Goal: Find contact information: Find contact information

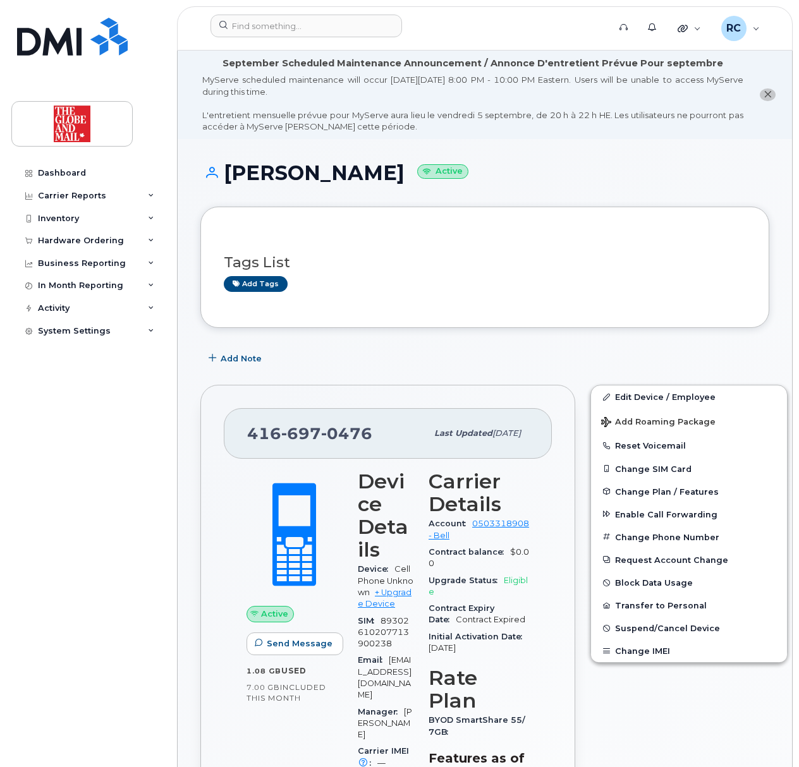
scroll to position [201, 0]
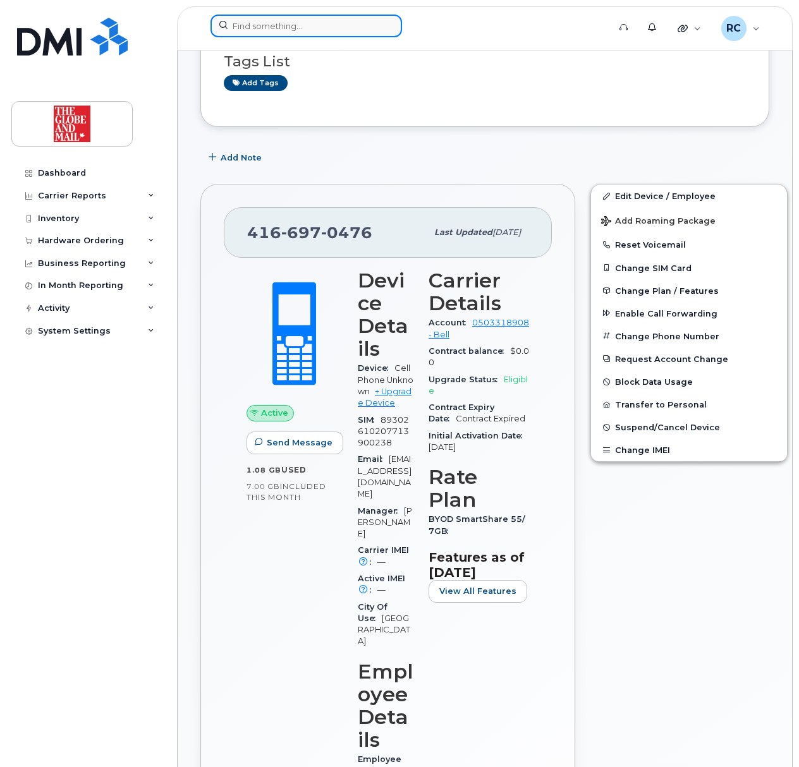
click at [261, 31] on input at bounding box center [307, 26] width 192 height 23
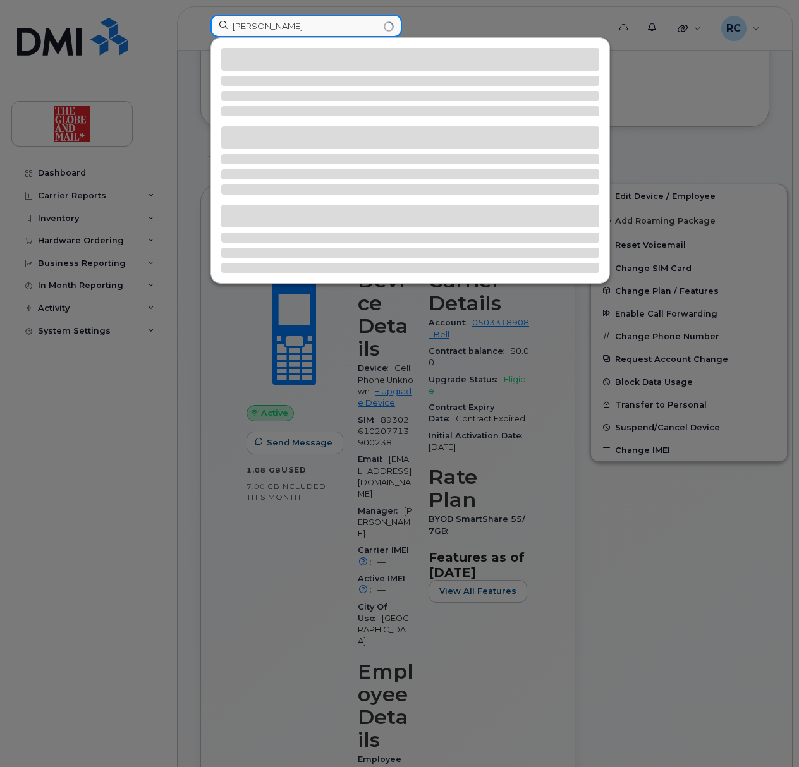
type input "[PERSON_NAME]"
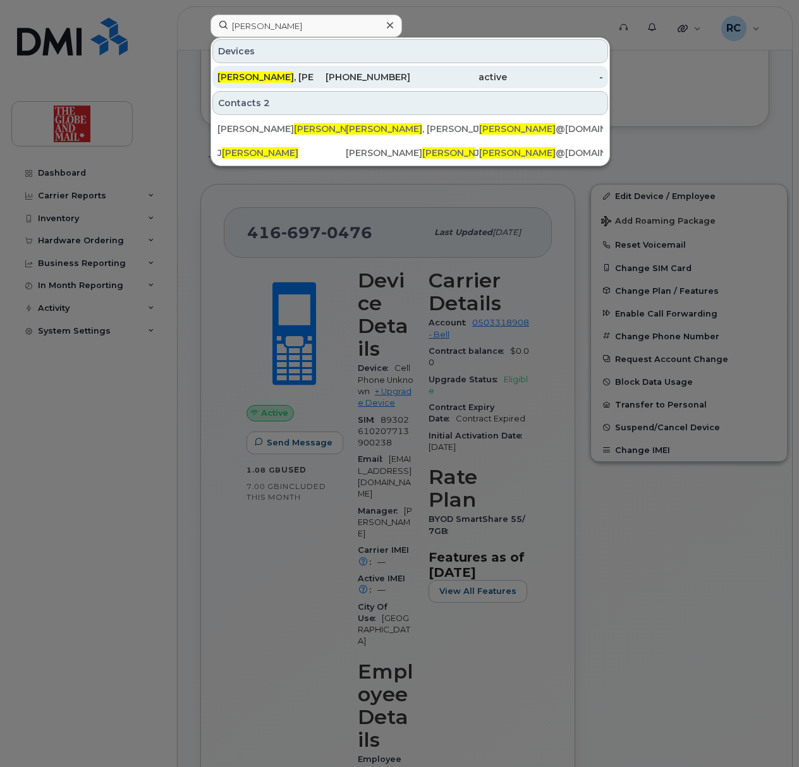
click at [236, 76] on span "[PERSON_NAME]" at bounding box center [255, 76] width 76 height 11
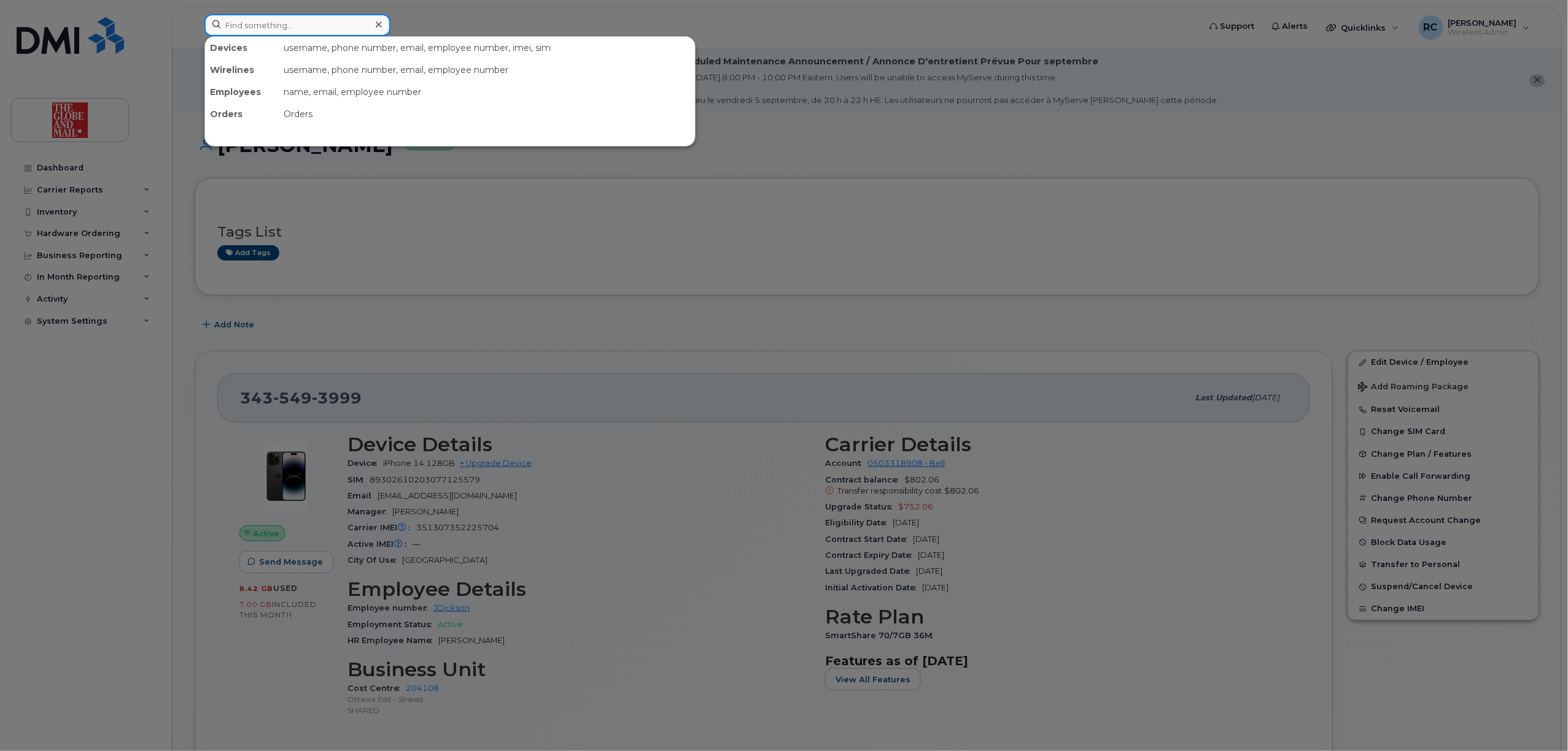
click at [358, 33] on input at bounding box center [298, 25] width 186 height 22
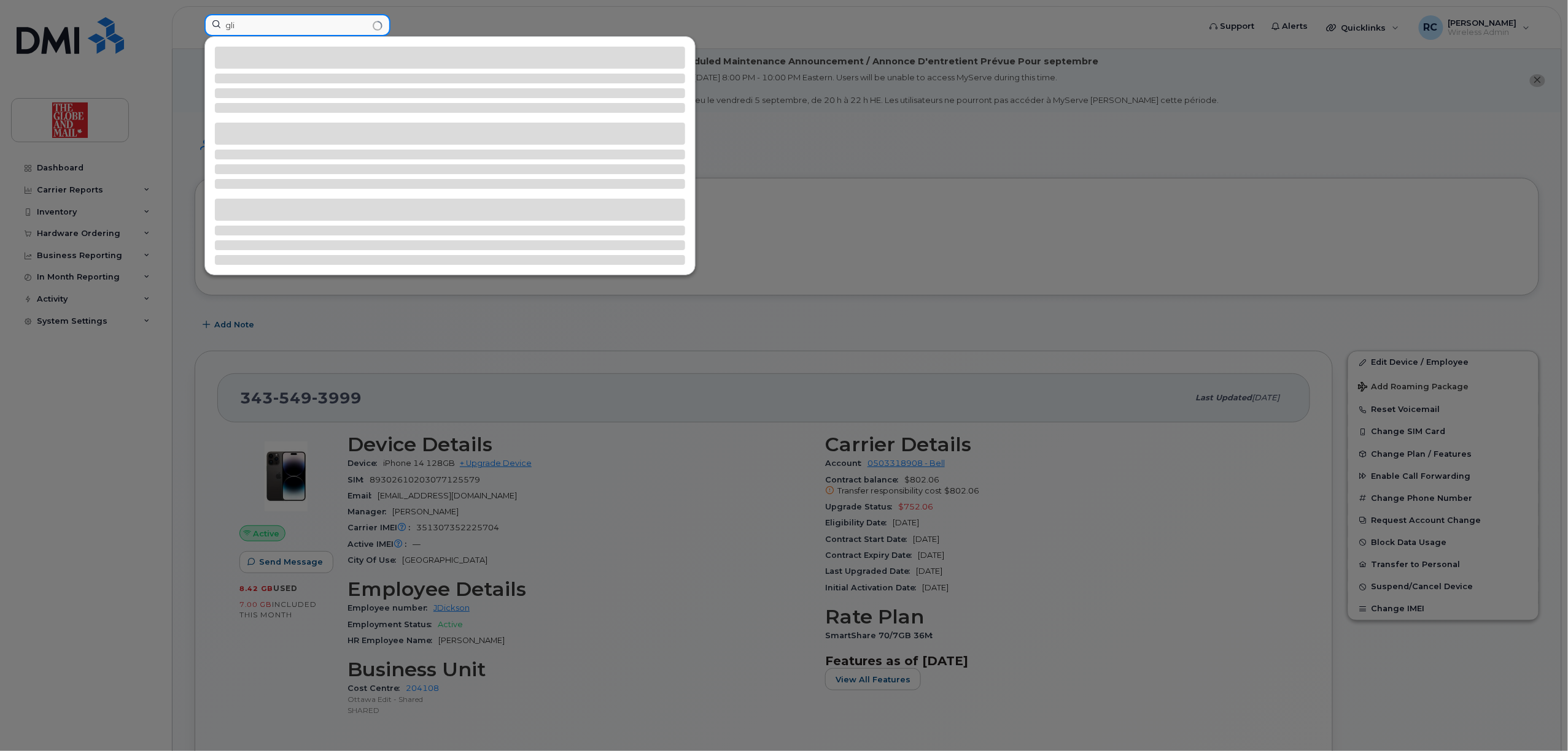
type input "gli"
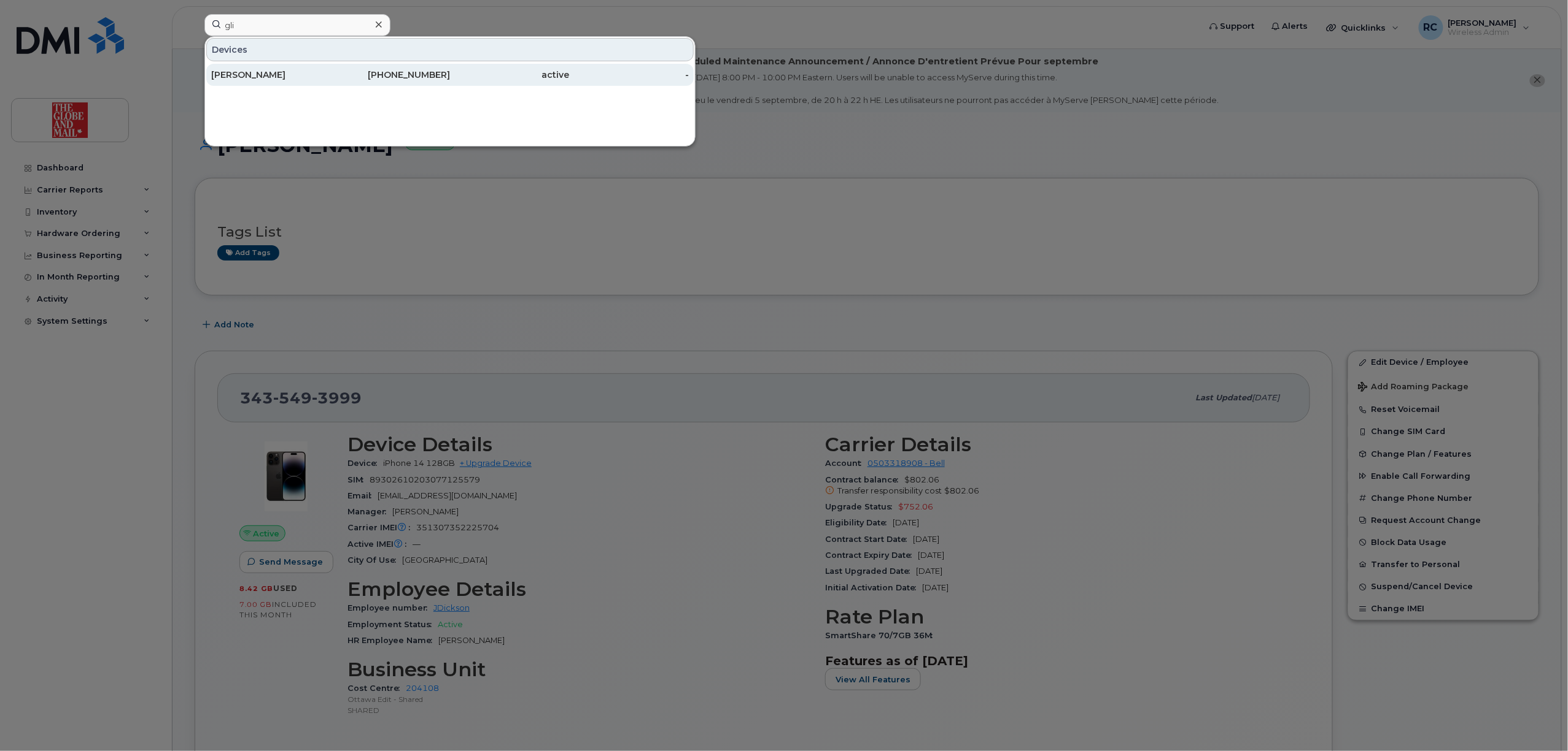
click at [305, 77] on div "Li, George" at bounding box center [270, 75] width 119 height 13
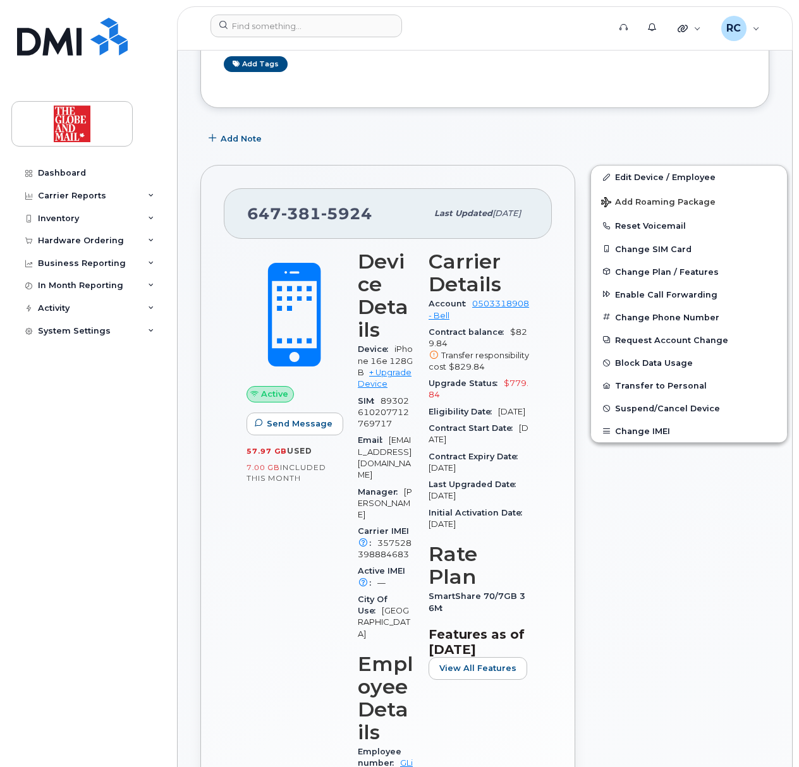
scroll to position [253, 0]
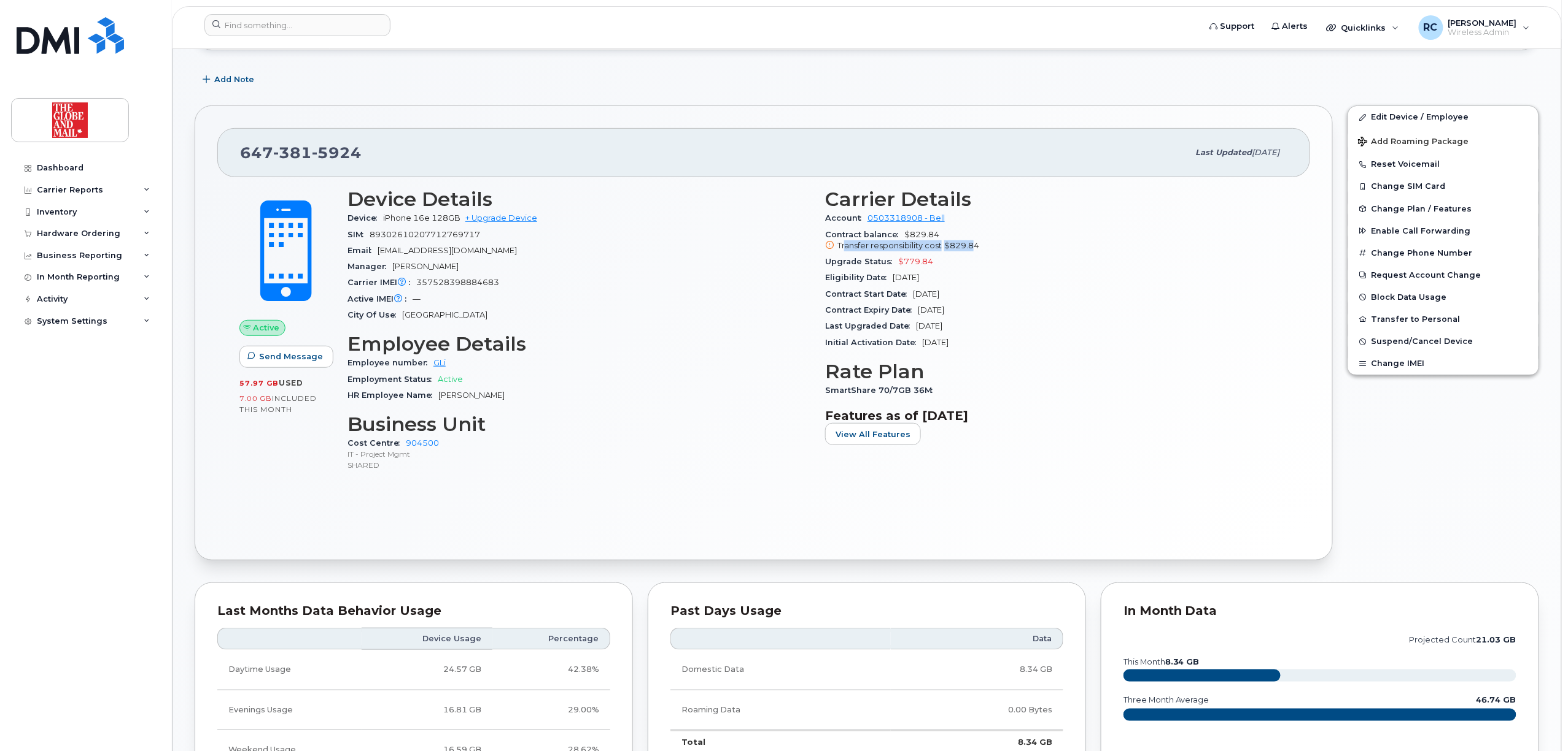
drag, startPoint x: 846, startPoint y: 247, endPoint x: 972, endPoint y: 253, distance: 126.1
click at [972, 253] on div "Contract balance $829.84 Transfer responsibility cost $829.84" at bounding box center [1056, 241] width 463 height 27
click at [1060, 301] on div "Contract Start Date Apr 29, 2025" at bounding box center [1056, 294] width 463 height 16
drag, startPoint x: 949, startPoint y: 239, endPoint x: 899, endPoint y: 238, distance: 50.0
click at [899, 238] on div "Contract balance $829.84 Transfer responsibility cost $829.84" at bounding box center [1056, 241] width 463 height 27
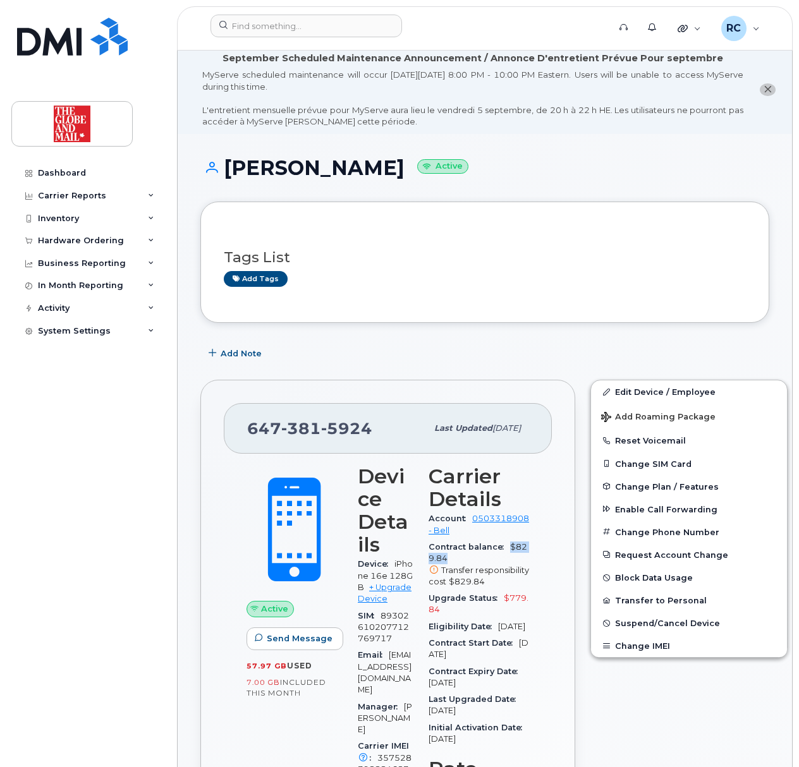
scroll to position [0, 0]
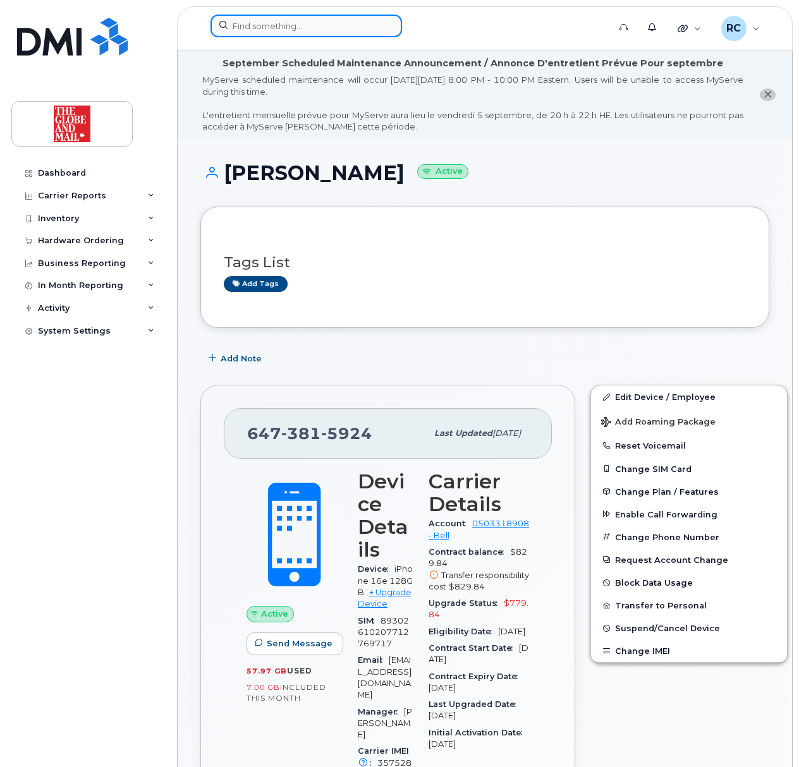
click at [255, 23] on input at bounding box center [307, 26] width 192 height 23
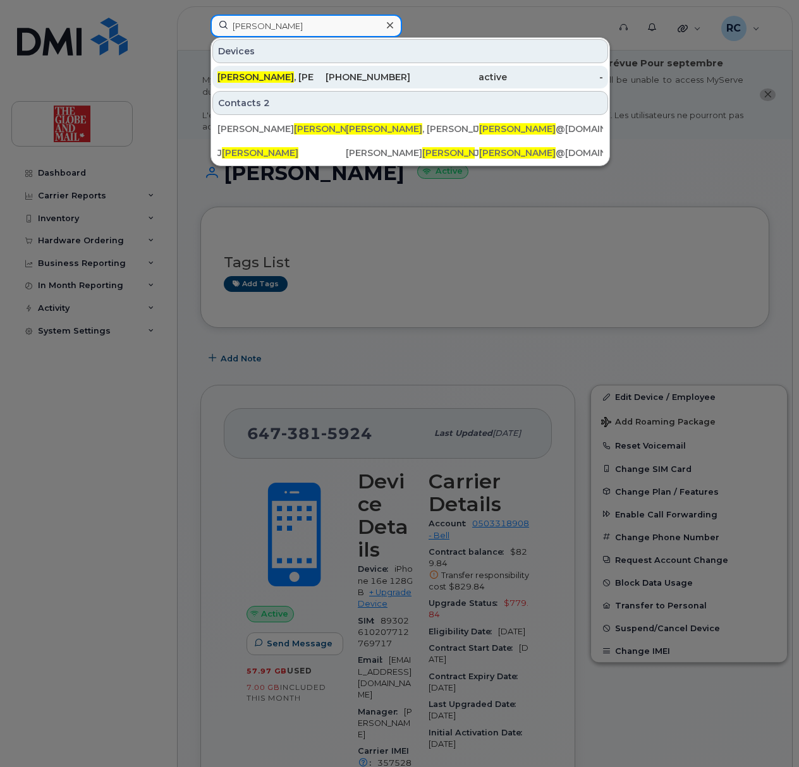
type input "dickson"
click at [268, 82] on div "Dickson , Janice" at bounding box center [265, 77] width 97 height 13
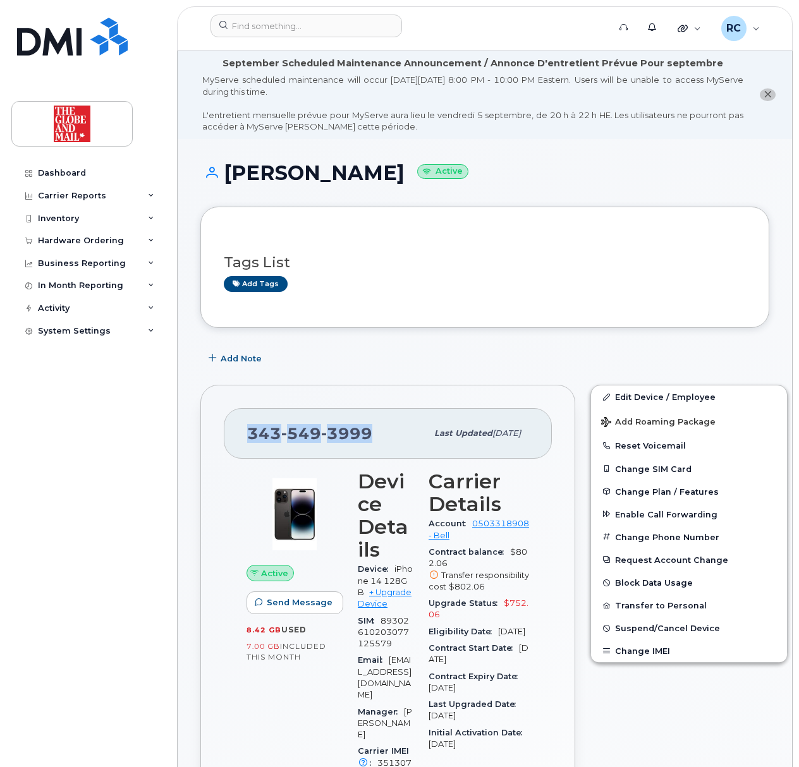
drag, startPoint x: 379, startPoint y: 436, endPoint x: 246, endPoint y: 441, distance: 133.5
click at [241, 435] on div "[PHONE_NUMBER] Last updated [DATE]" at bounding box center [388, 433] width 328 height 51
copy span "[PHONE_NUMBER]"
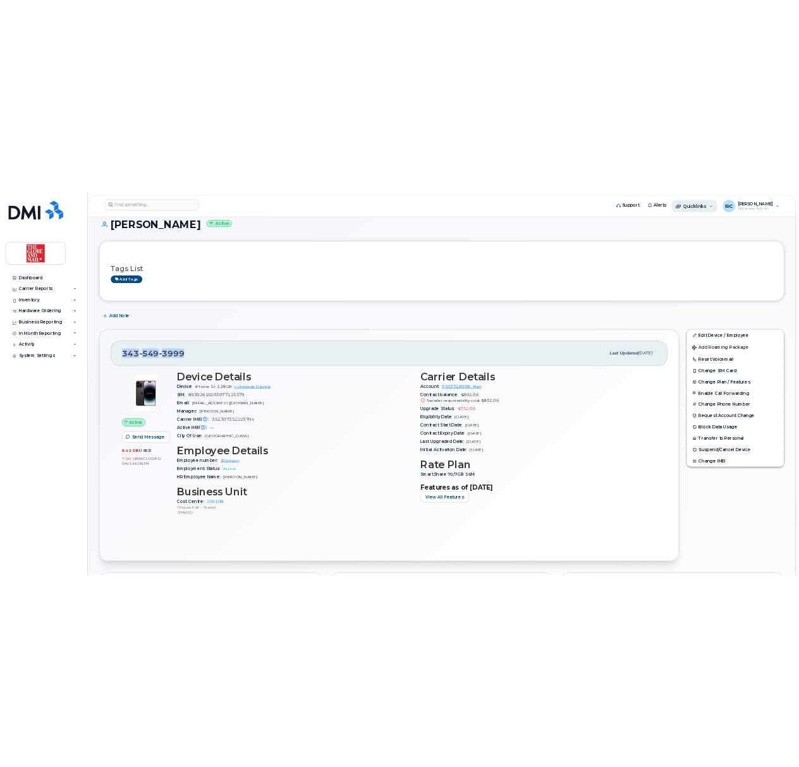
scroll to position [96, 0]
